Goal: Transaction & Acquisition: Book appointment/travel/reservation

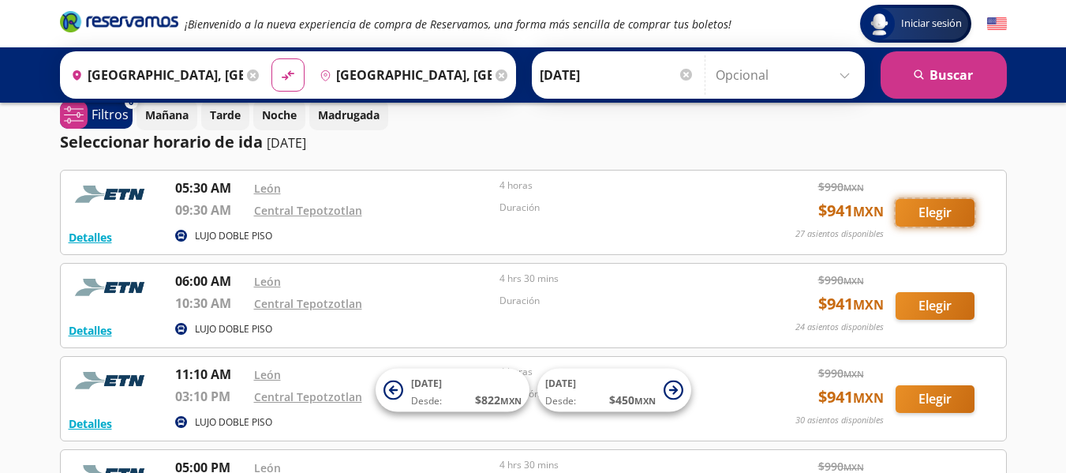
click at [941, 202] on button "Elegir" at bounding box center [934, 213] width 79 height 28
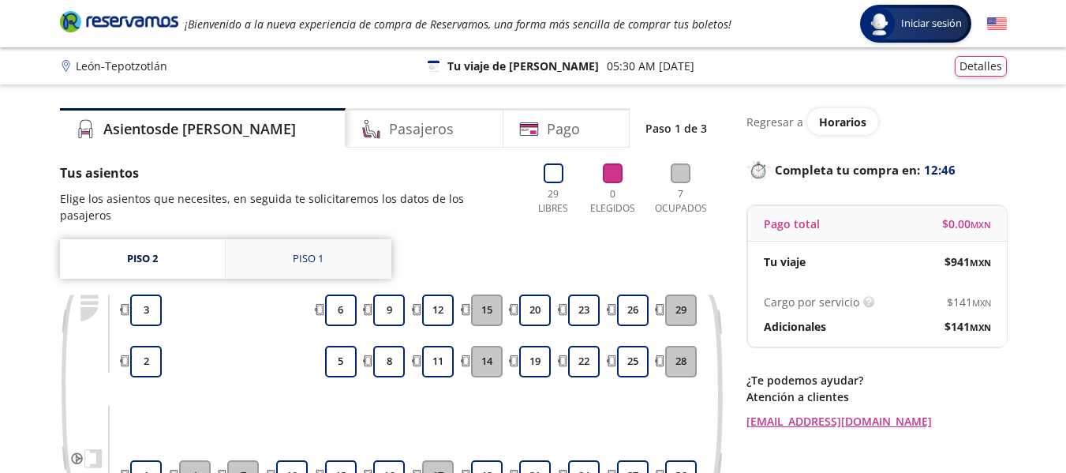
click at [332, 243] on link "Piso 1" at bounding box center [309, 258] width 166 height 39
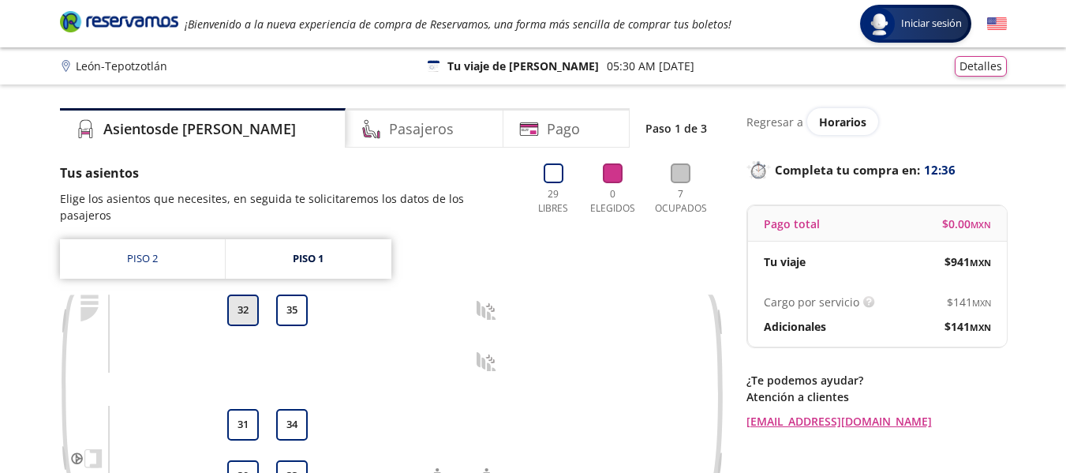
click at [241, 294] on button "32" at bounding box center [243, 310] width 32 height 32
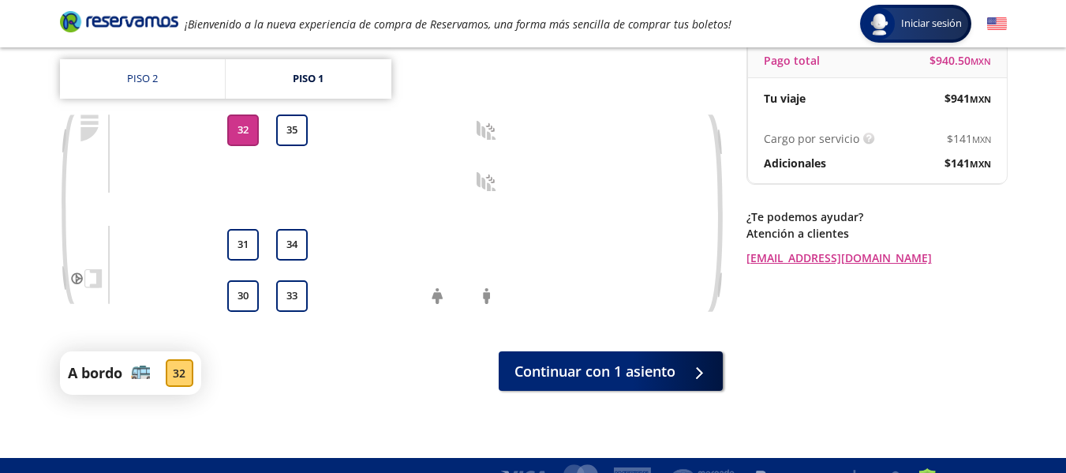
scroll to position [169, 0]
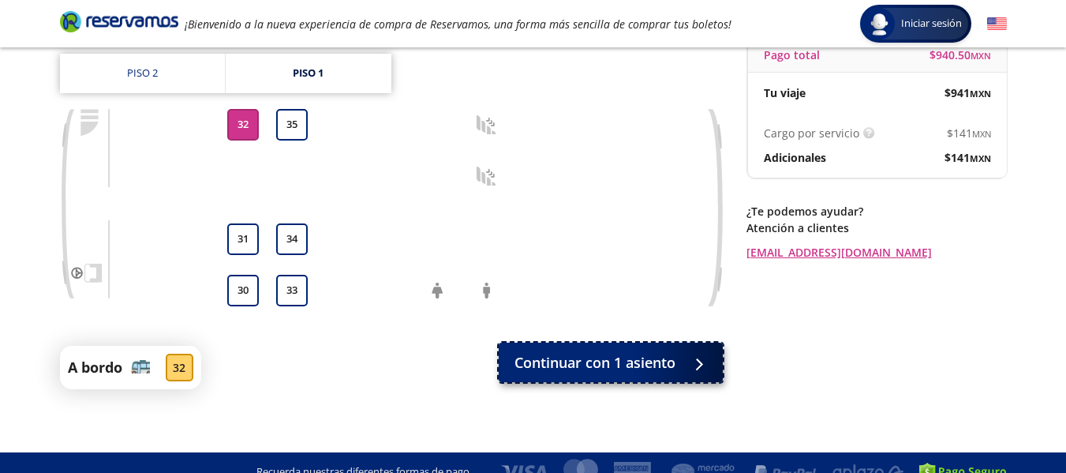
click at [650, 372] on span "Continuar con 1 asiento" at bounding box center [594, 362] width 161 height 21
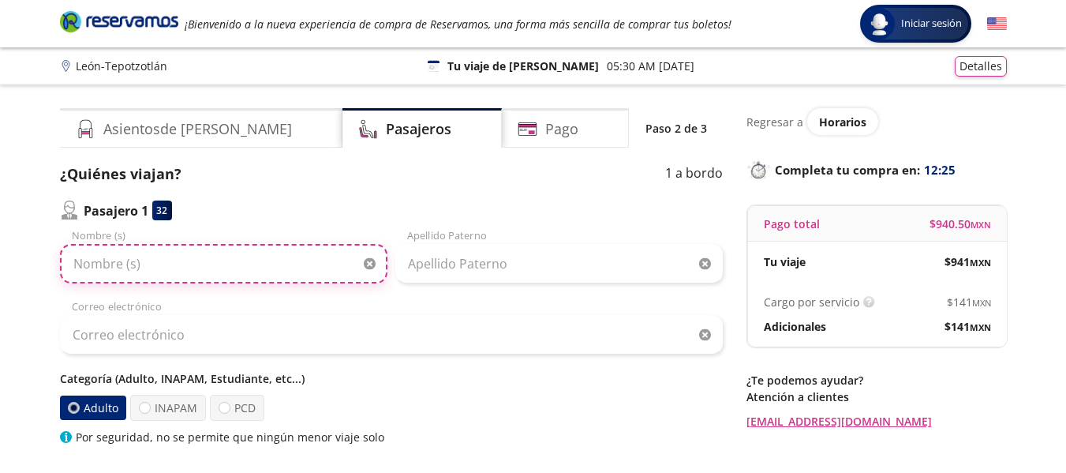
click at [292, 267] on input "Nombre (s)" at bounding box center [223, 263] width 327 height 39
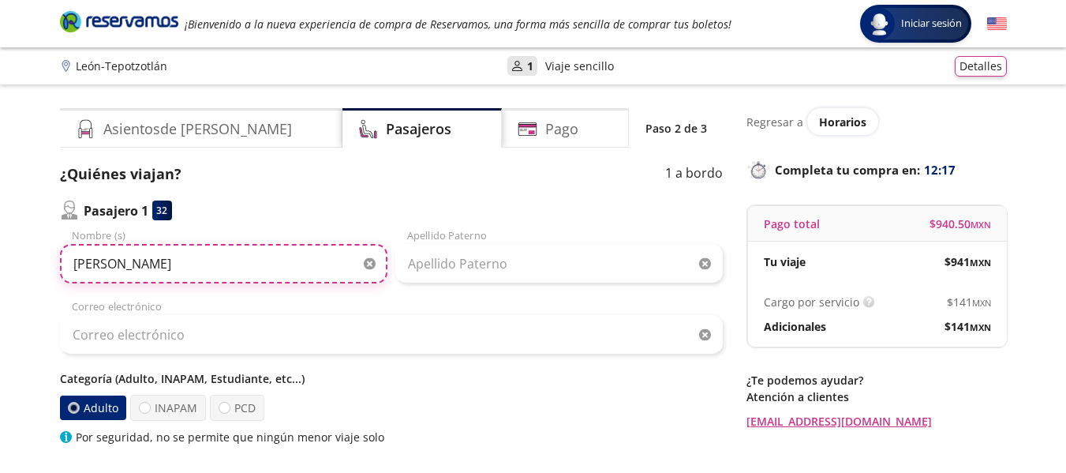
type input "[PERSON_NAME]"
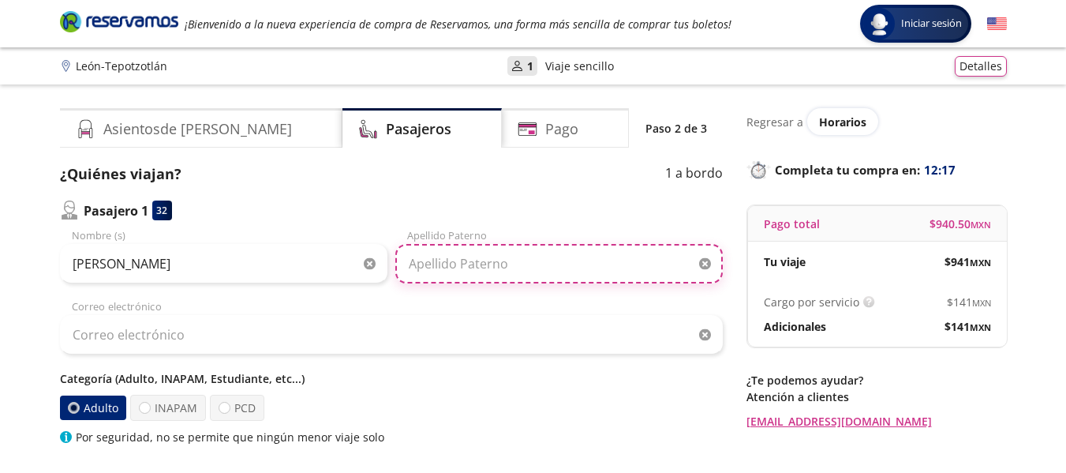
click at [506, 264] on input "Apellido Paterno" at bounding box center [558, 263] width 327 height 39
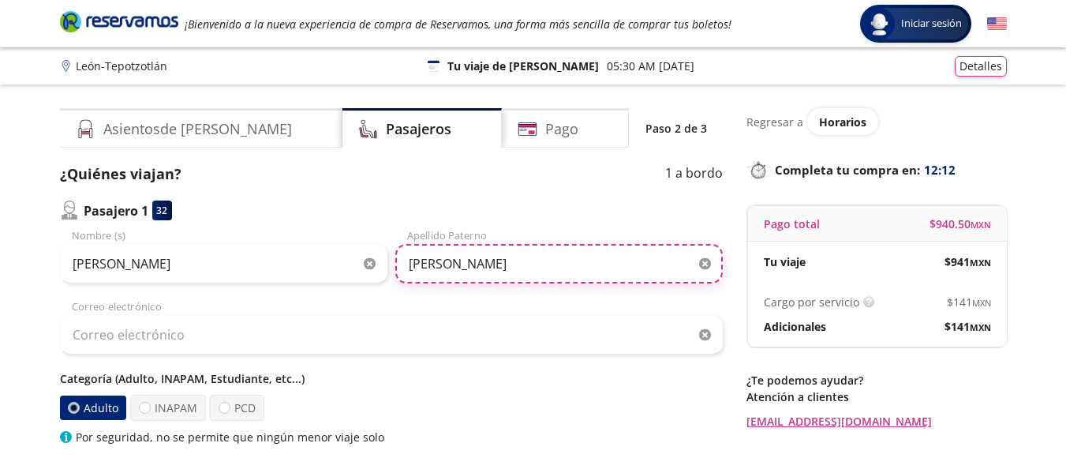
type input "[PERSON_NAME]"
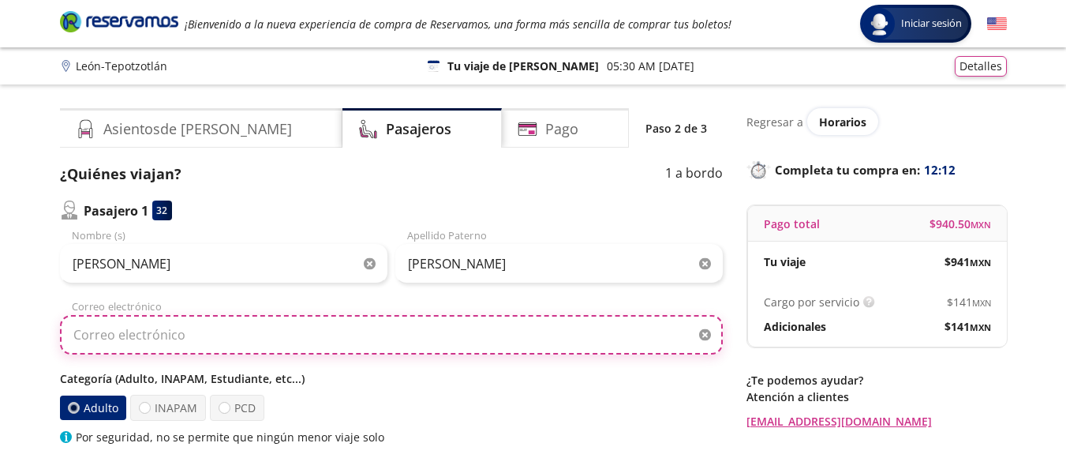
click at [353, 341] on input "Correo electrónico" at bounding box center [391, 334] width 663 height 39
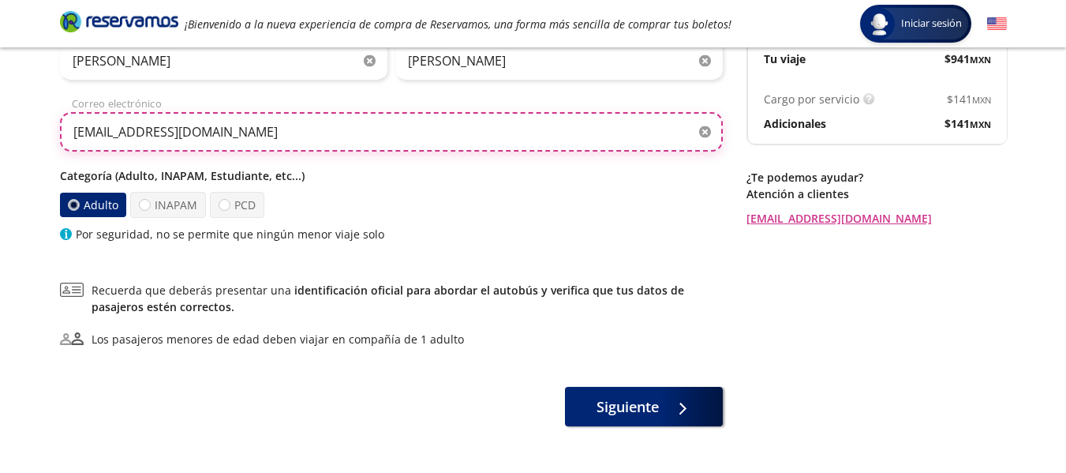
scroll to position [215, 0]
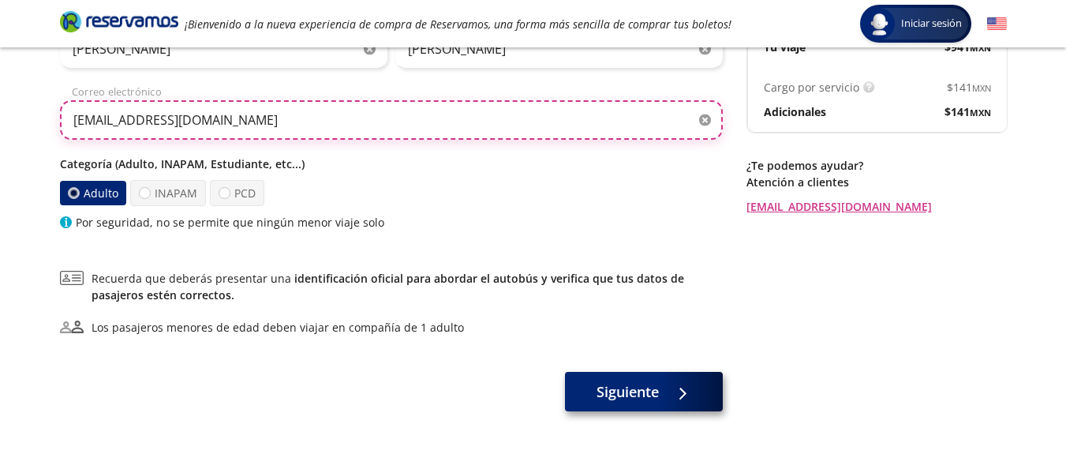
type input "[EMAIL_ADDRESS][DOMAIN_NAME]"
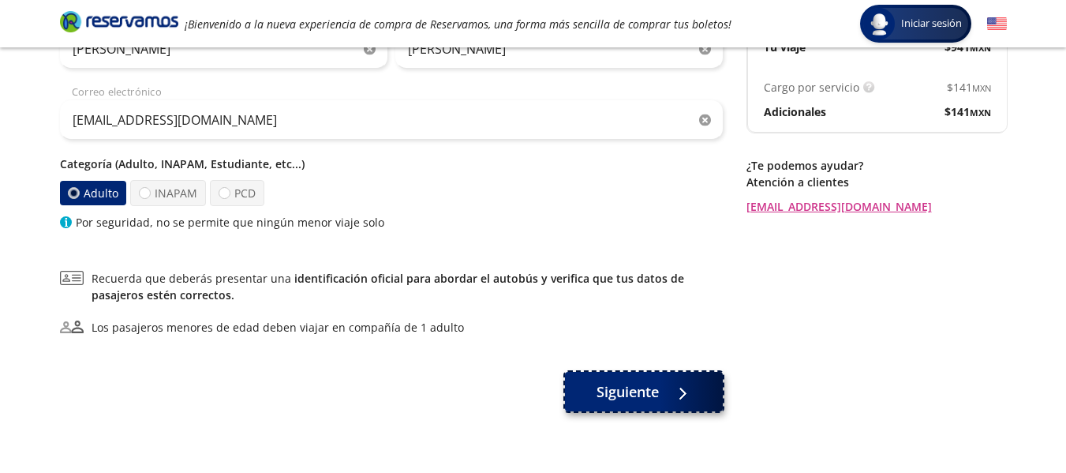
click at [633, 389] on span "Siguiente" at bounding box center [627, 391] width 62 height 21
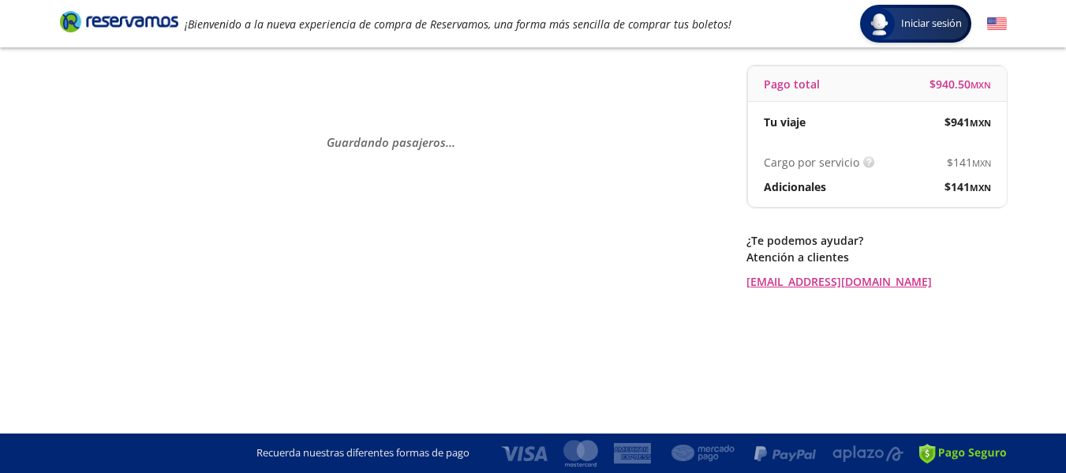
scroll to position [0, 0]
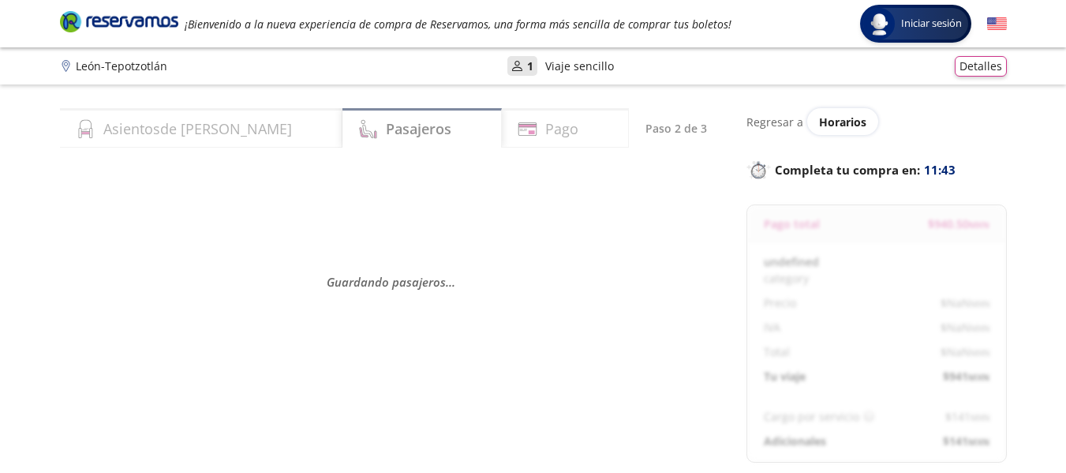
select select "MX"
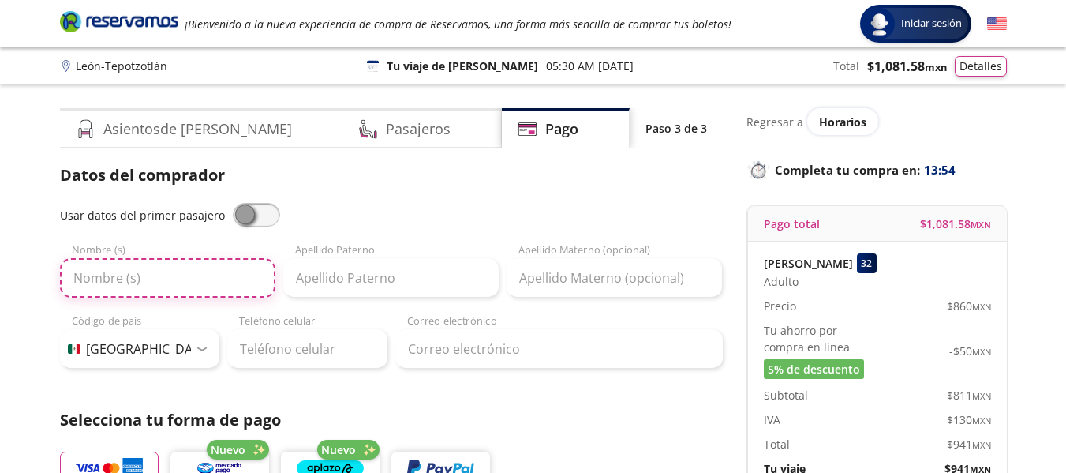
click at [194, 269] on input "Nombre (s)" at bounding box center [167, 277] width 215 height 39
type input "[PERSON_NAME]"
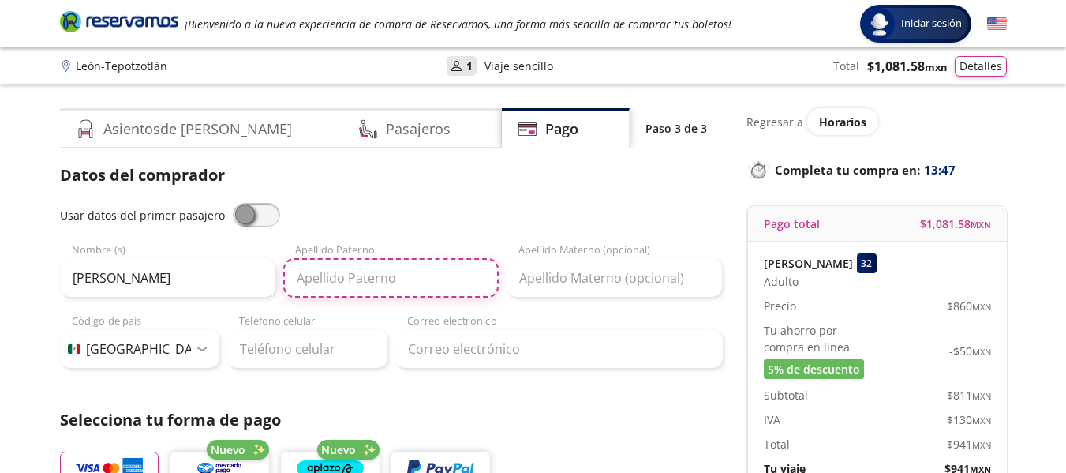
click at [412, 278] on input "Apellido Paterno" at bounding box center [390, 277] width 215 height 39
type input "[PERSON_NAME]"
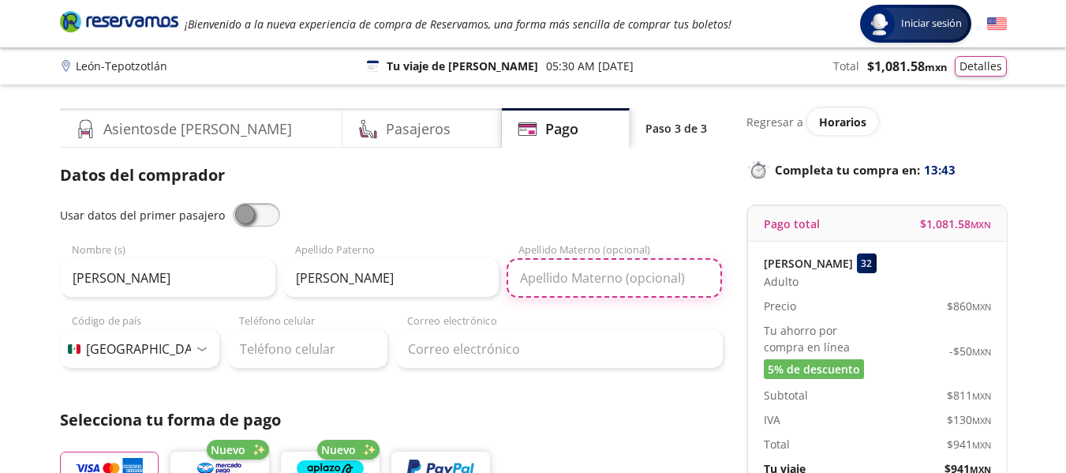
click at [630, 279] on input "Apellido Materno (opcional)" at bounding box center [614, 277] width 215 height 39
type input "[PERSON_NAME]"
